Goal: Transaction & Acquisition: Purchase product/service

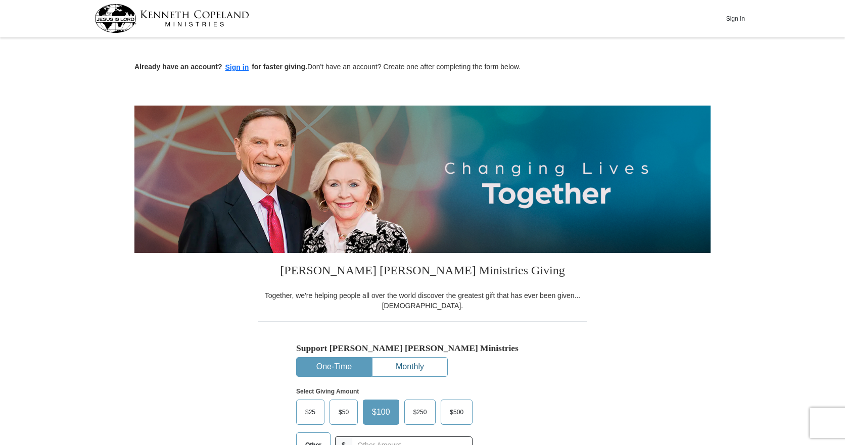
scroll to position [101, 0]
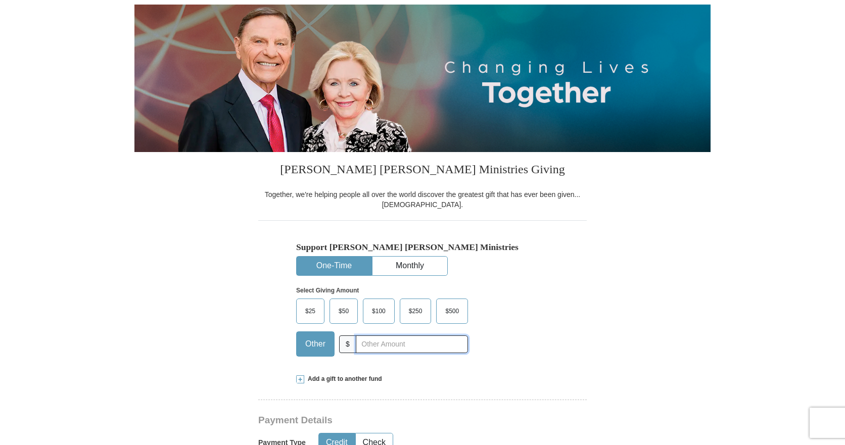
click at [370, 347] on input "text" at bounding box center [412, 345] width 112 height 18
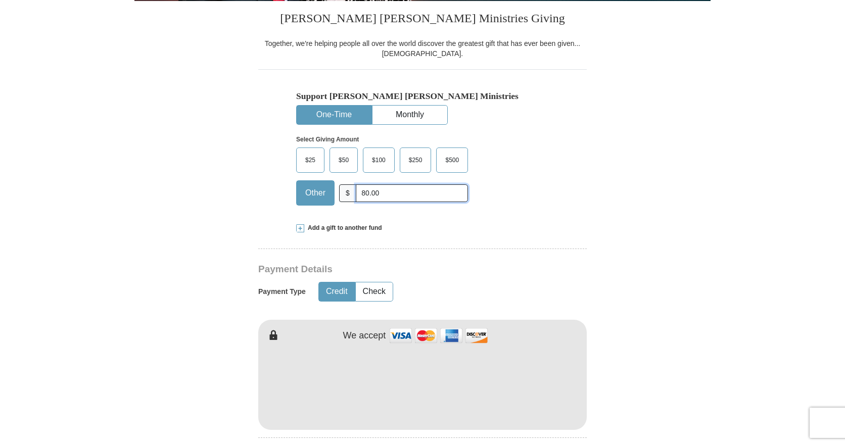
scroll to position [253, 0]
type input "80.00"
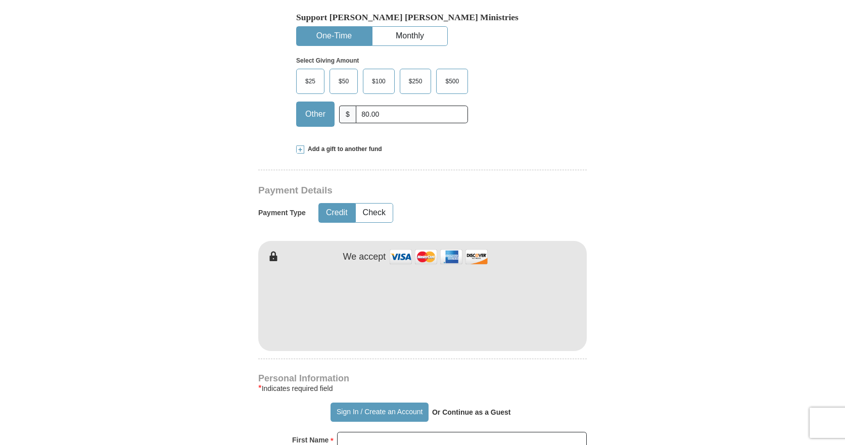
scroll to position [455, 0]
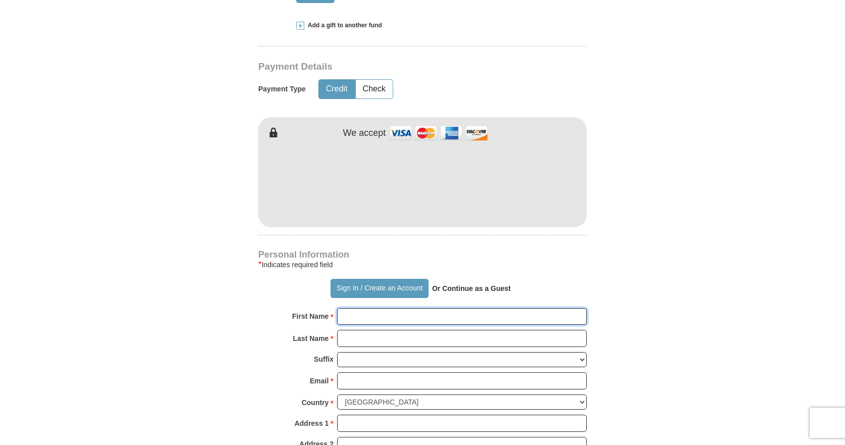
click at [382, 312] on input "First Name *" at bounding box center [462, 316] width 250 height 17
type input "[PERSON_NAME]"
click at [379, 337] on input "Last Name *" at bounding box center [462, 338] width 250 height 17
type input "Mandelin"
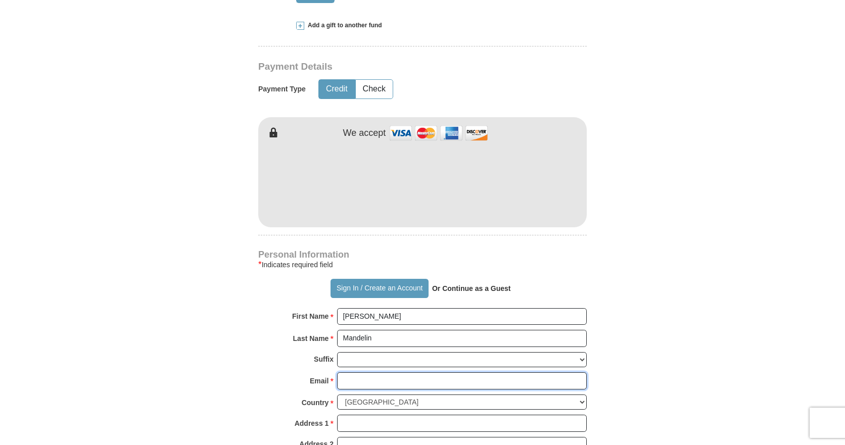
click at [385, 376] on input "Email *" at bounding box center [462, 380] width 250 height 17
type input "[EMAIL_ADDRESS][DOMAIN_NAME]"
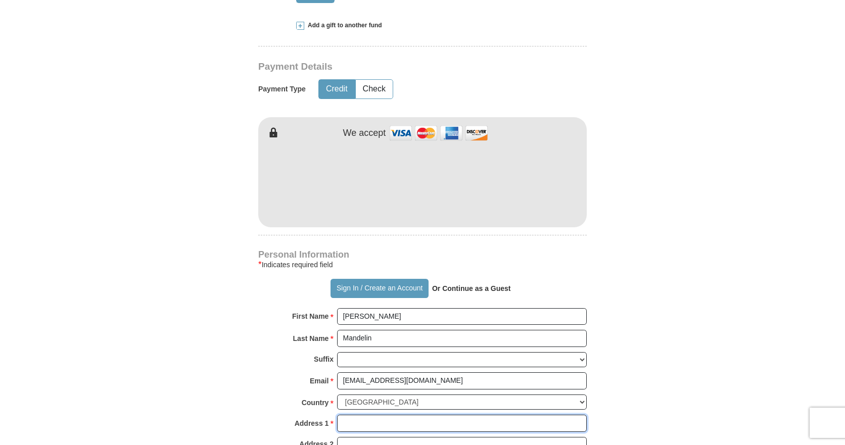
click at [390, 416] on input "Address 1 *" at bounding box center [462, 423] width 250 height 17
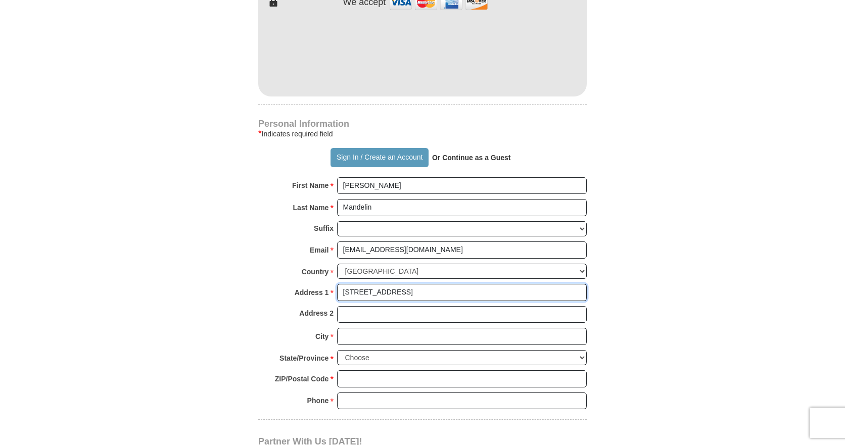
scroll to position [708, 0]
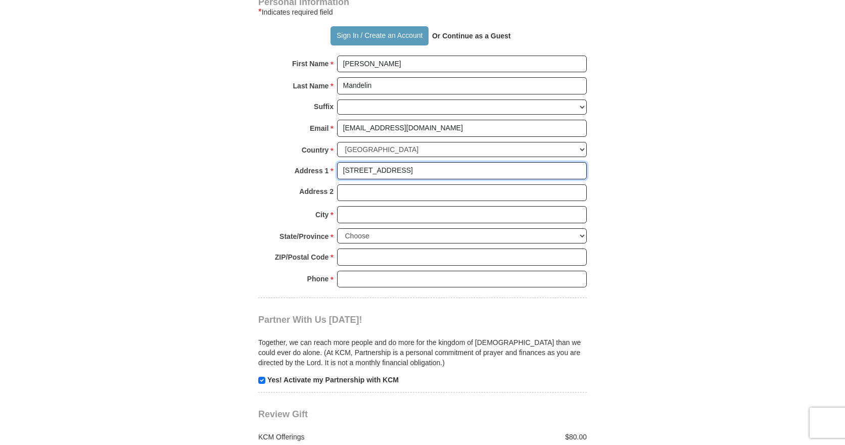
type input "[STREET_ADDRESS]"
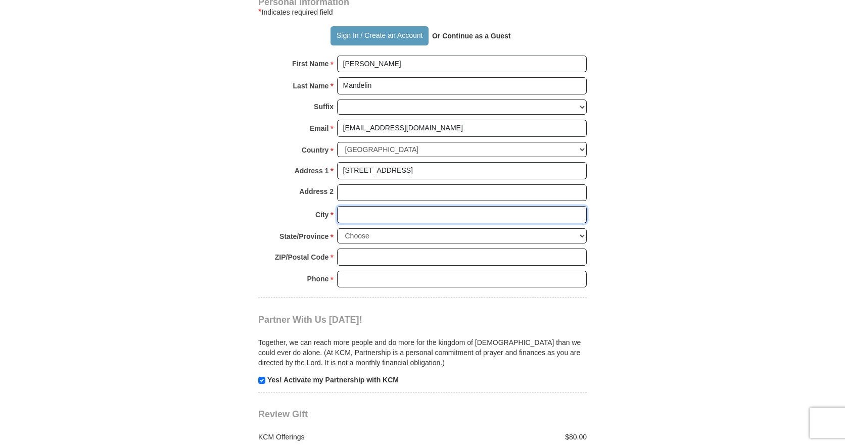
click at [365, 215] on input "City *" at bounding box center [462, 214] width 250 height 17
type input "[GEOGRAPHIC_DATA]"
click at [582, 237] on select "Choose [US_STATE] [US_STATE] [US_STATE] [US_STATE] [US_STATE] Armed Forces Amer…" at bounding box center [462, 236] width 250 height 16
select select "WI"
click at [337, 228] on select "Choose [US_STATE] [US_STATE] [US_STATE] [US_STATE] [US_STATE] Armed Forces Amer…" at bounding box center [462, 236] width 250 height 16
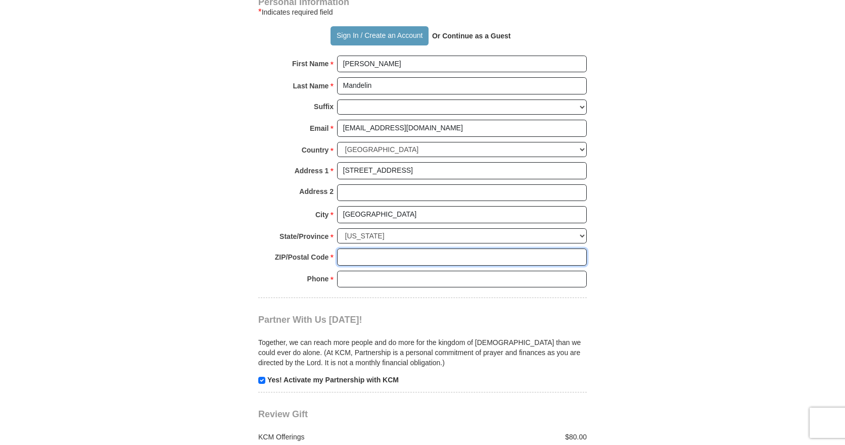
click at [388, 263] on input "ZIP/Postal Code *" at bounding box center [462, 257] width 250 height 17
type input "53233"
click at [379, 278] on input "Phone * *" at bounding box center [462, 279] width 250 height 17
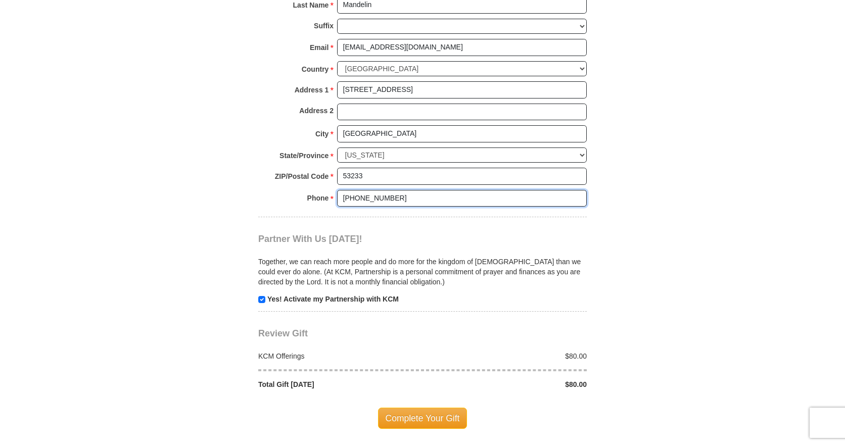
scroll to position [859, 0]
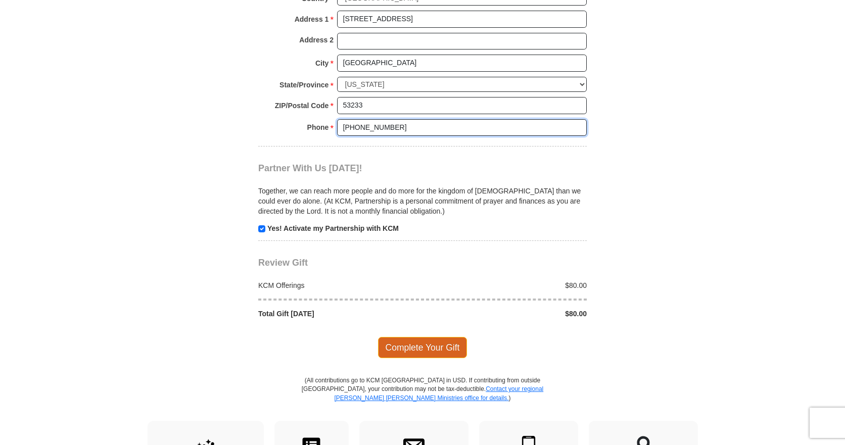
type input "[PHONE_NUMBER]"
click at [422, 349] on span "Complete Your Gift" at bounding box center [422, 347] width 89 height 21
